Goal: Transaction & Acquisition: Purchase product/service

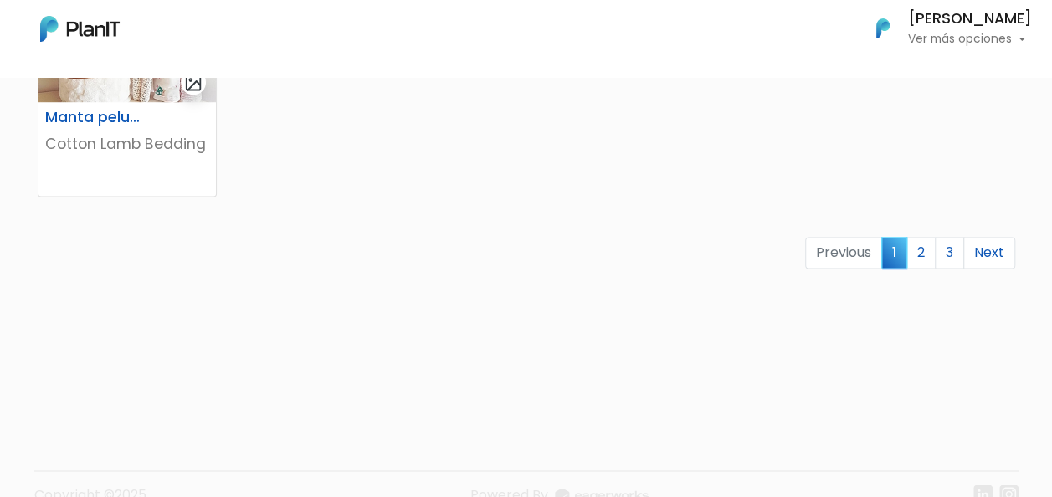
scroll to position [1255, 0]
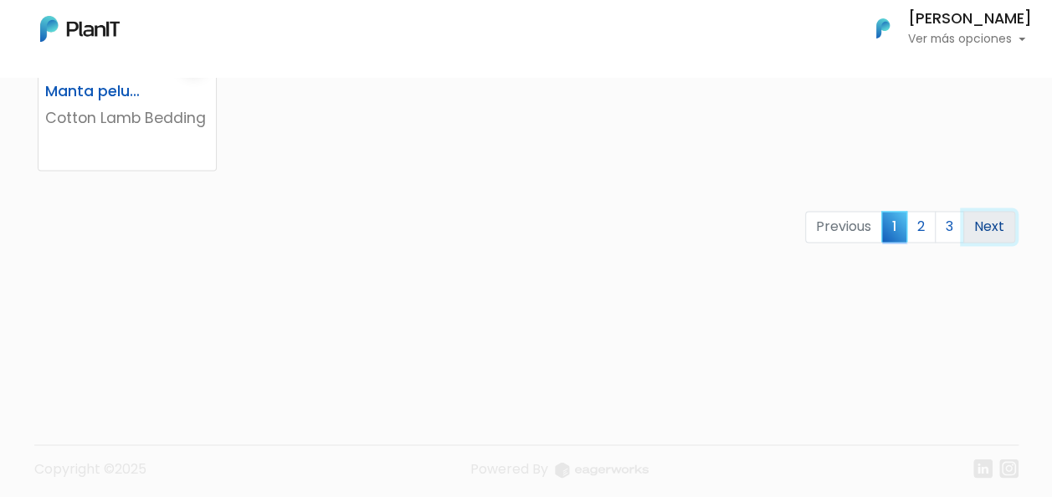
click at [987, 229] on link "Next" at bounding box center [989, 227] width 52 height 32
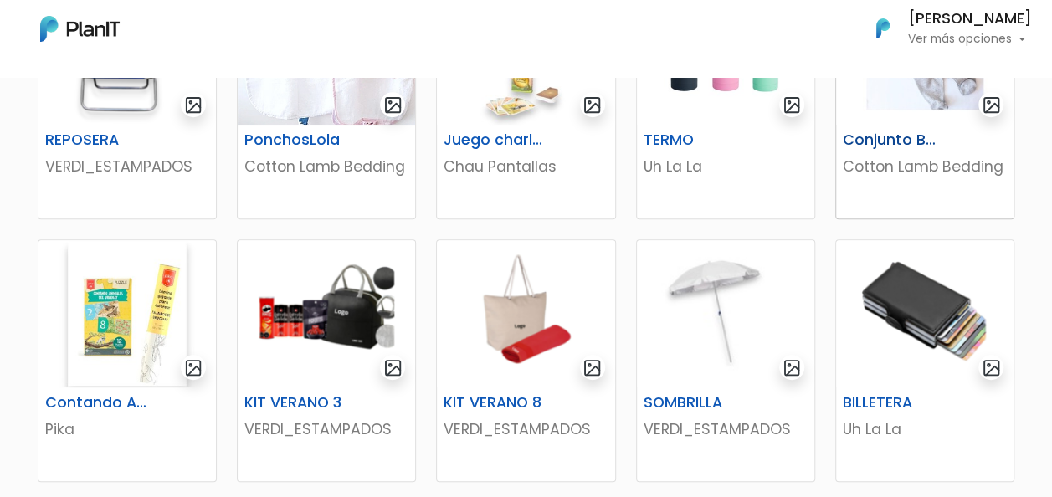
scroll to position [502, 0]
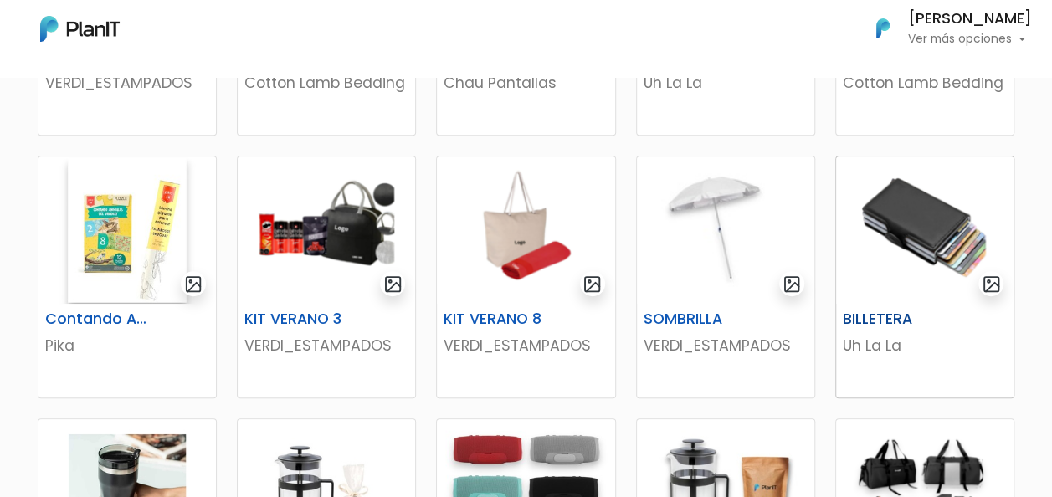
click at [936, 259] on img at bounding box center [924, 229] width 177 height 147
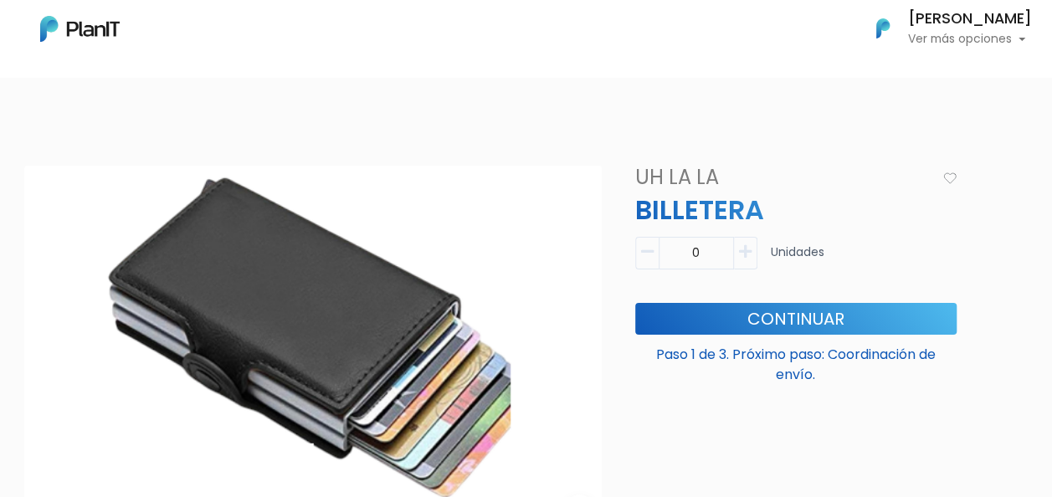
click at [742, 245] on icon "button" at bounding box center [745, 251] width 13 height 15
type input "1"
click at [780, 315] on button "Continuar" at bounding box center [795, 319] width 321 height 32
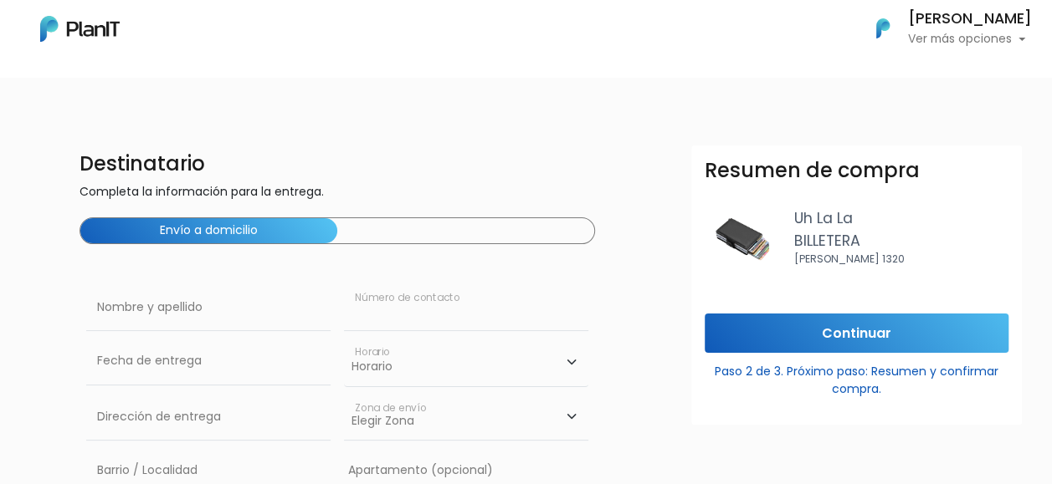
click at [449, 310] on input "text" at bounding box center [466, 308] width 244 height 47
type input "JOAQUIN MENDOZA"
click at [423, 372] on select "Horario 08:00 - 10:00 10:00 - 12:00 14:00 - 16:00 16:00 - 18:00" at bounding box center [466, 362] width 244 height 49
select select "1"
click at [344, 338] on select "Horario 08:00 - 10:00 10:00 - 12:00 14:00 - 16:00 16:00 - 18:00" at bounding box center [466, 362] width 244 height 49
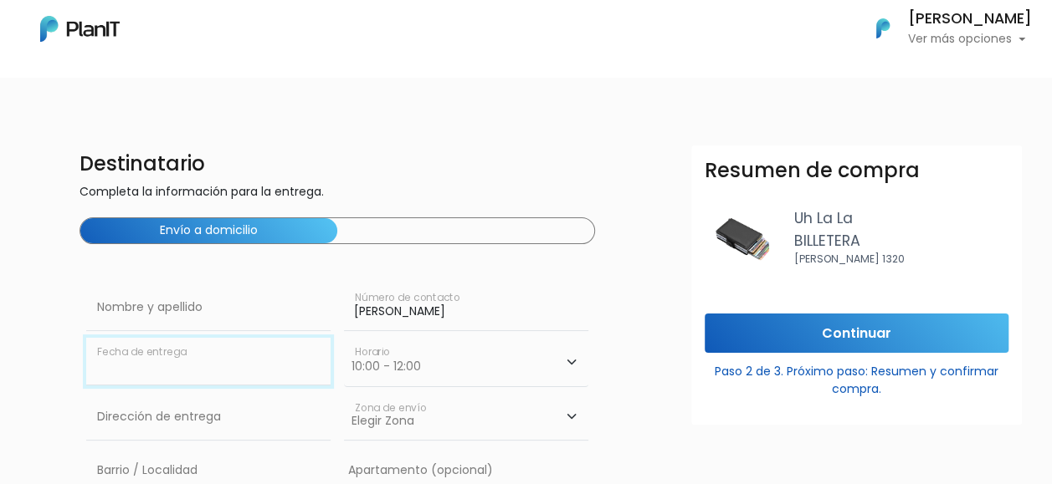
click at [192, 367] on input "text" at bounding box center [208, 361] width 244 height 47
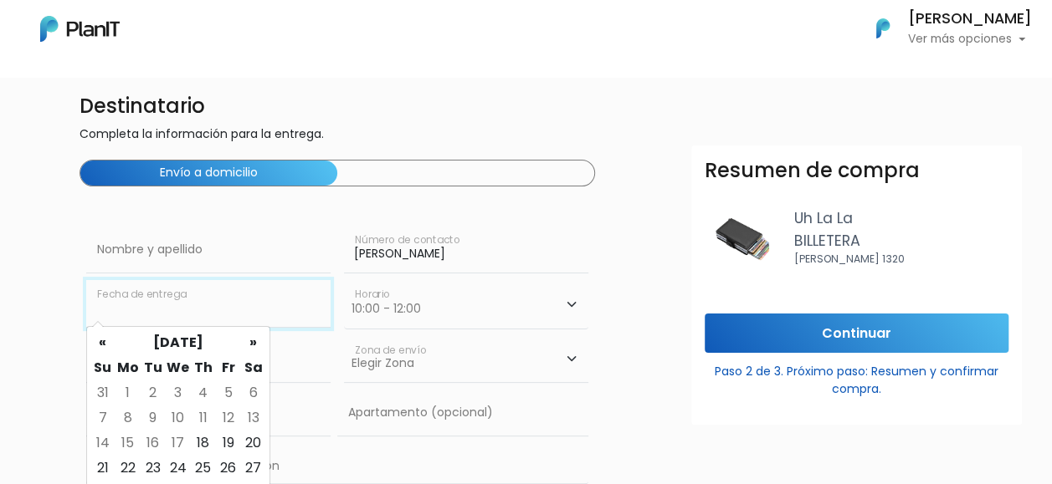
scroll to position [84, 0]
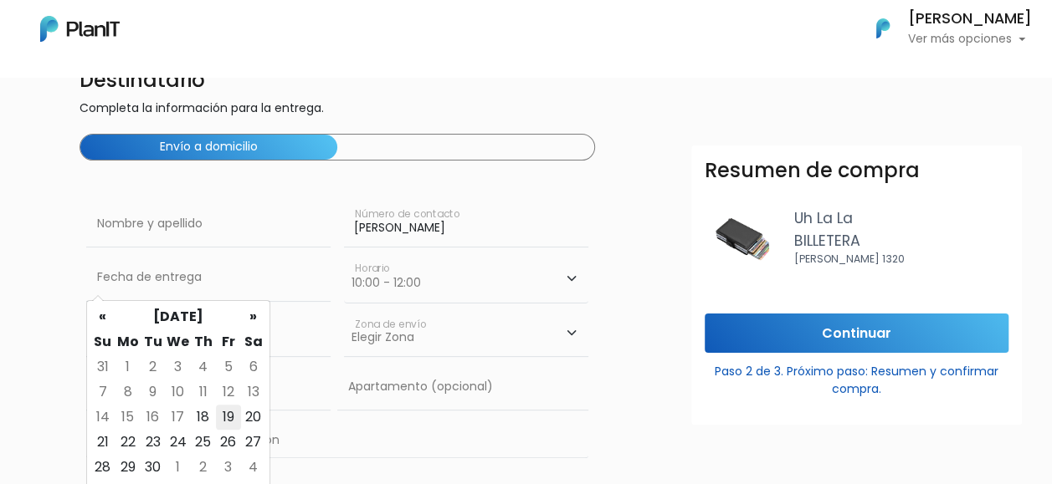
click at [228, 418] on td "19" at bounding box center [228, 417] width 25 height 25
type input "19/09/2025"
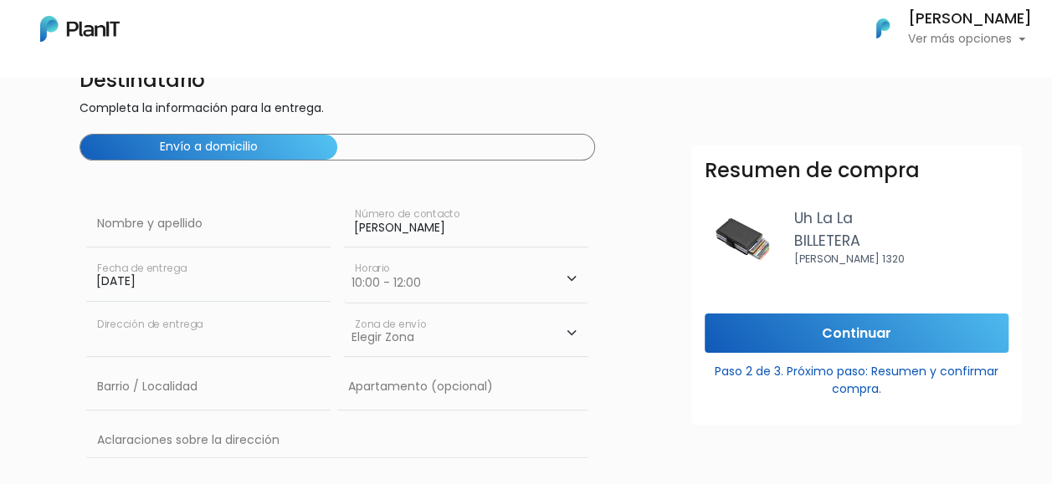
click at [131, 335] on input "text" at bounding box center [208, 333] width 244 height 47
type input "Constituyente 1891"
type input "josefina Mendoza"
type input "Parque Rodó"
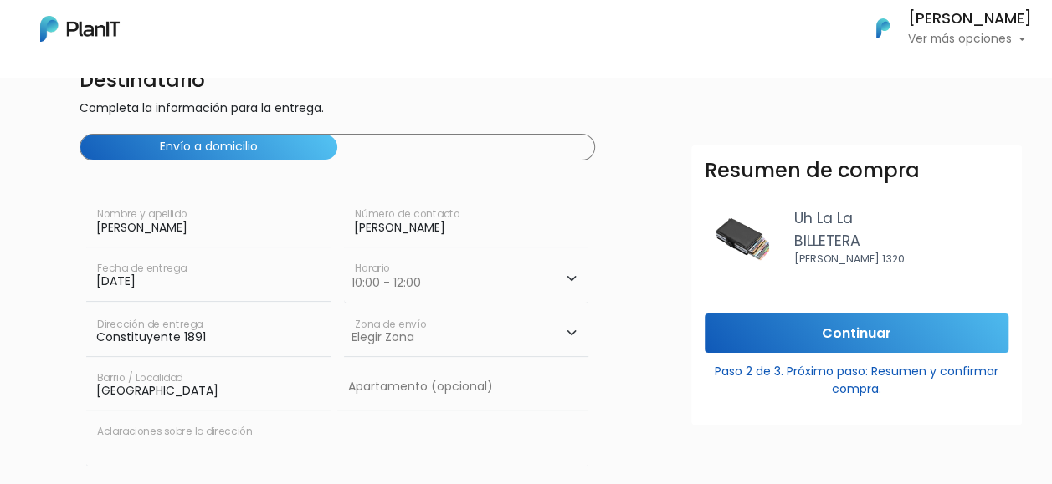
type input "ABB SAU"
click at [392, 320] on select "Elegir Zona Zona américa Oficina Montevideo" at bounding box center [466, 333] width 244 height 47
select select "10"
click at [344, 310] on select "Elegir Zona Zona américa Oficina Montevideo" at bounding box center [466, 333] width 244 height 47
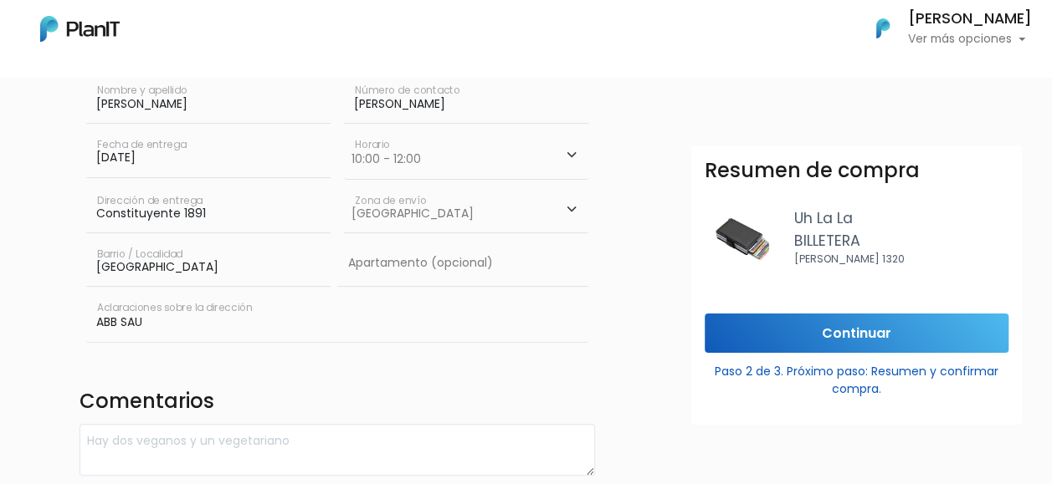
scroll to position [351, 0]
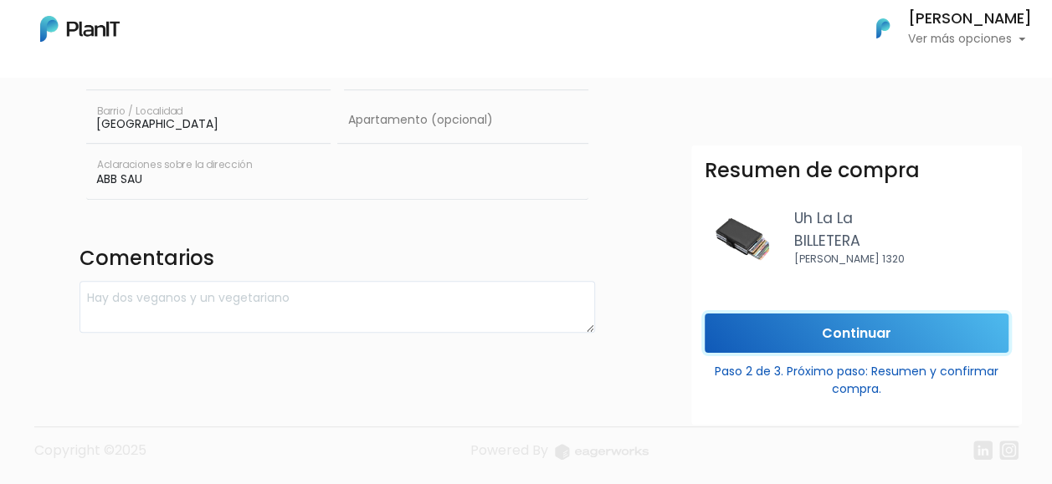
click at [774, 337] on input "Continuar" at bounding box center [857, 333] width 304 height 39
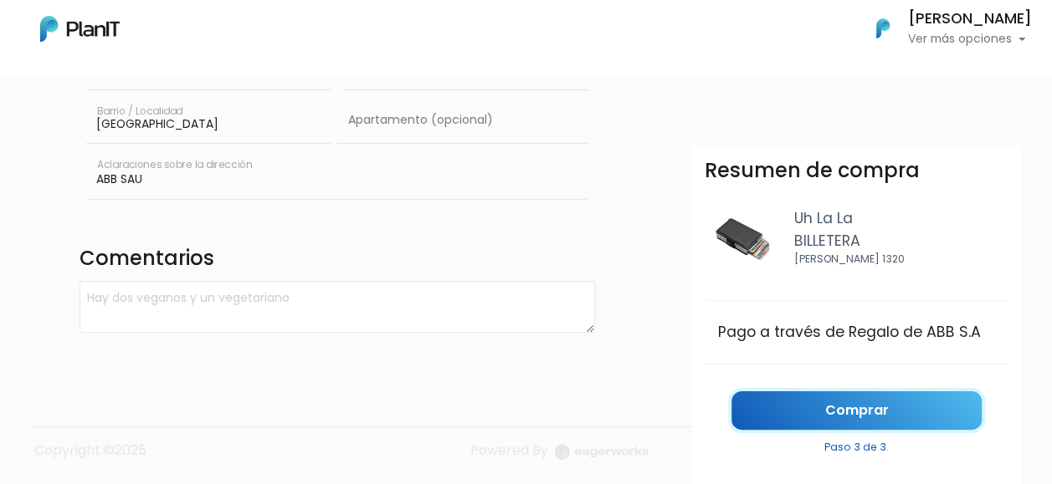
click at [836, 407] on link "Comprar" at bounding box center [856, 411] width 250 height 39
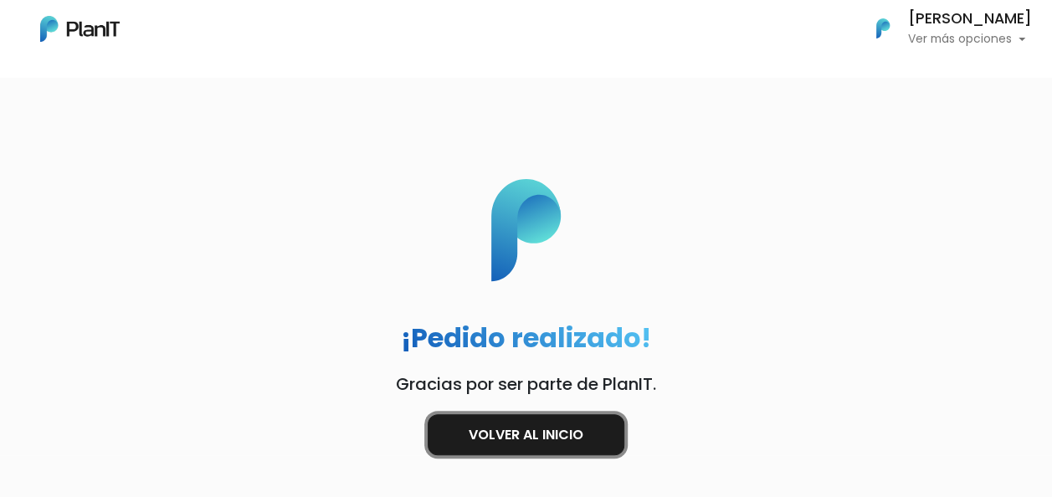
click at [512, 431] on link "Volver al inicio" at bounding box center [526, 434] width 197 height 41
